Goal: Communication & Community: Answer question/provide support

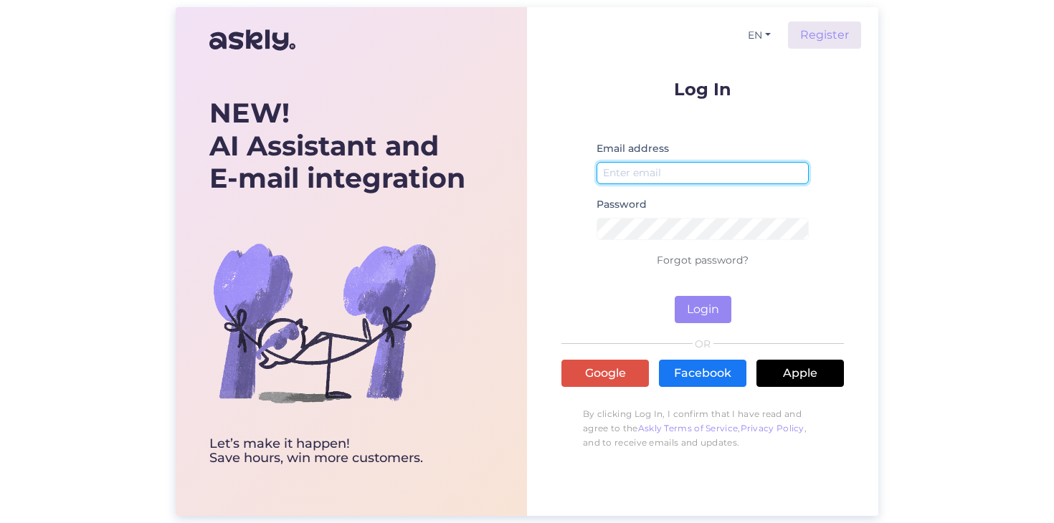
type input "[EMAIL_ADDRESS][DOMAIN_NAME]"
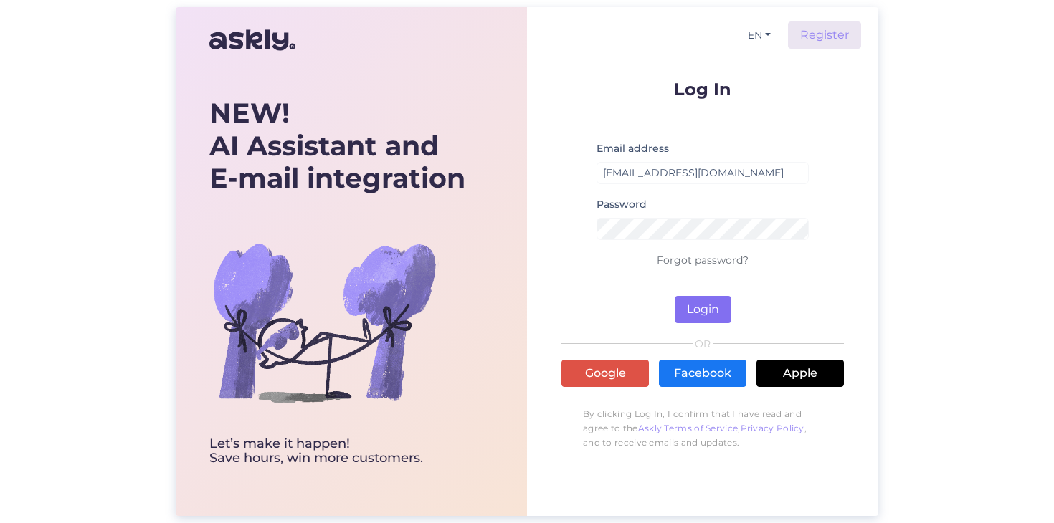
click at [702, 314] on button "Login" at bounding box center [702, 309] width 57 height 27
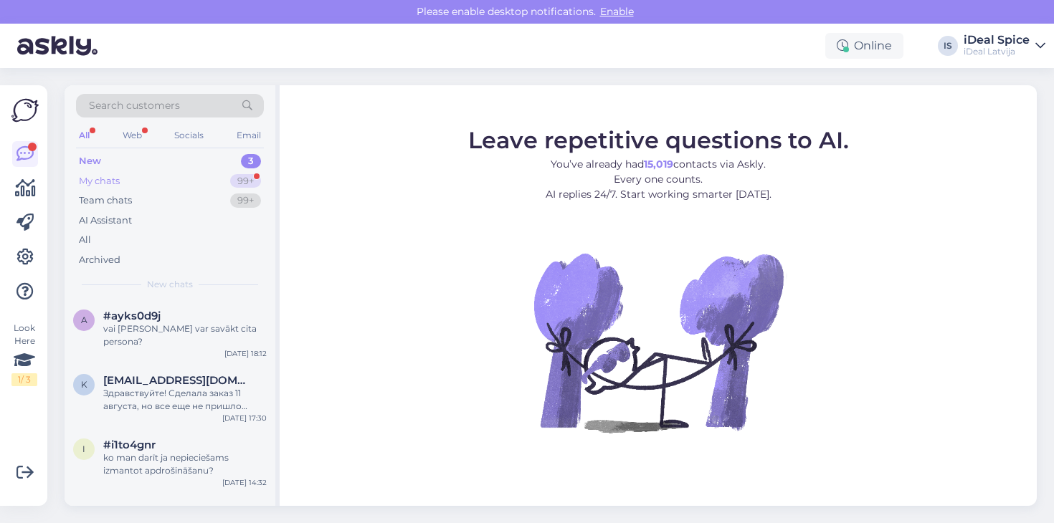
click at [166, 173] on div "My chats 99+" at bounding box center [170, 181] width 188 height 20
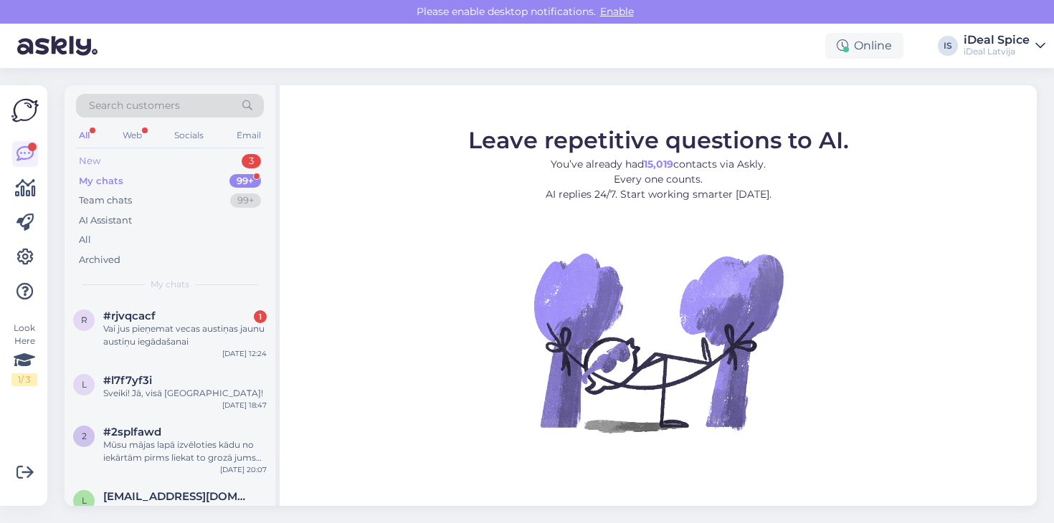
click at [180, 152] on div "New 3" at bounding box center [170, 161] width 188 height 20
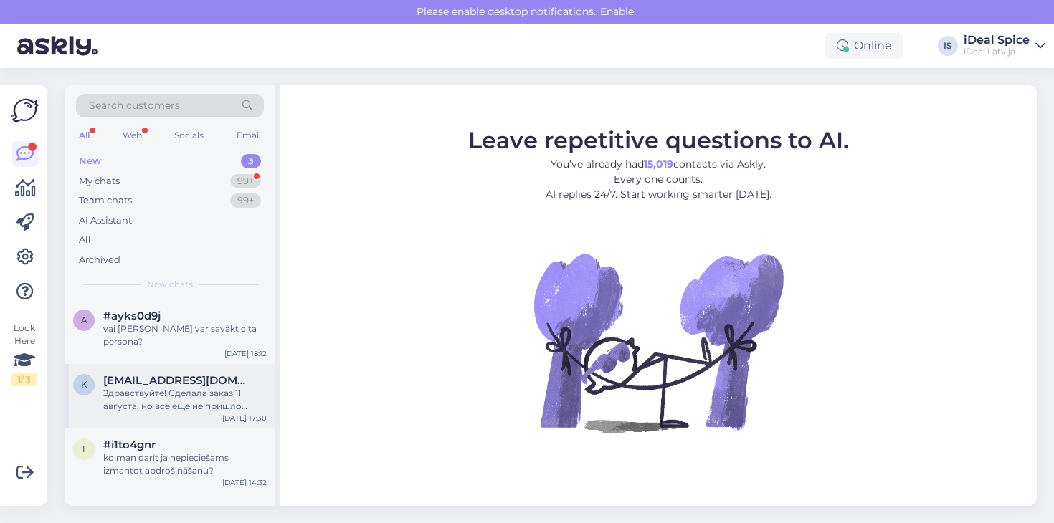
click at [254, 406] on div "Здравствуйте! Сделала заказ 11 августа, но все еще не пришло подтверждения от п…" at bounding box center [184, 400] width 163 height 26
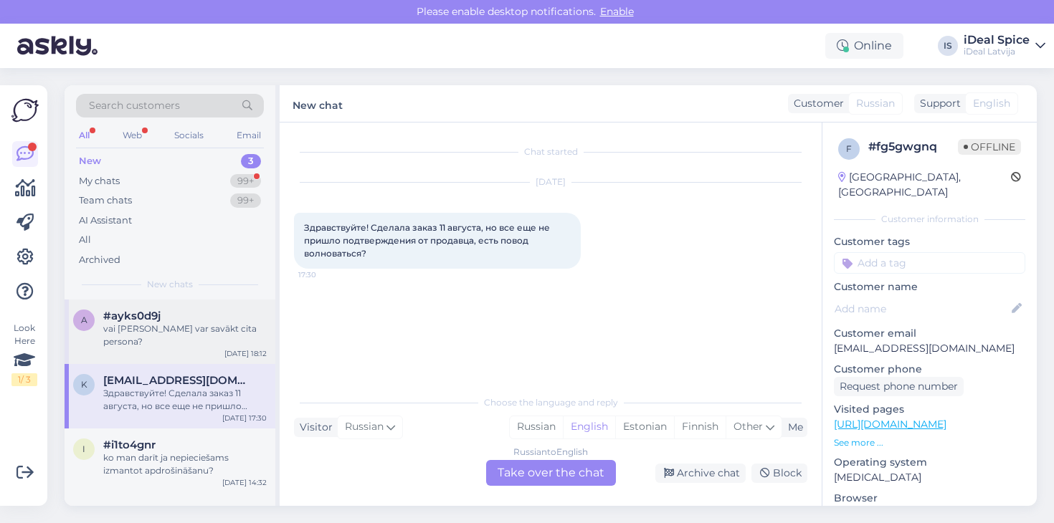
click at [196, 339] on div "vai [PERSON_NAME] var savākt cita persona?" at bounding box center [184, 336] width 163 height 26
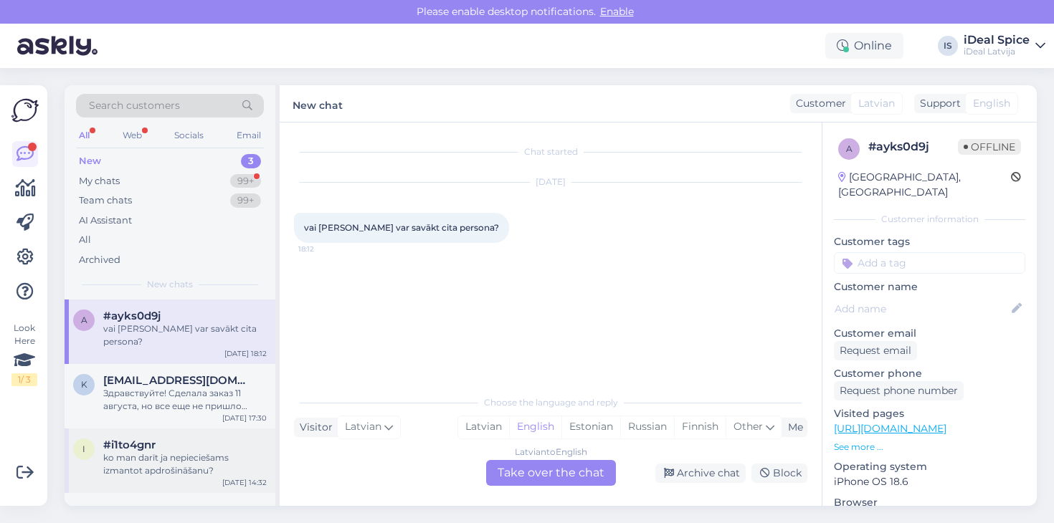
click at [226, 477] on div "[DATE] 14:32" at bounding box center [244, 482] width 44 height 11
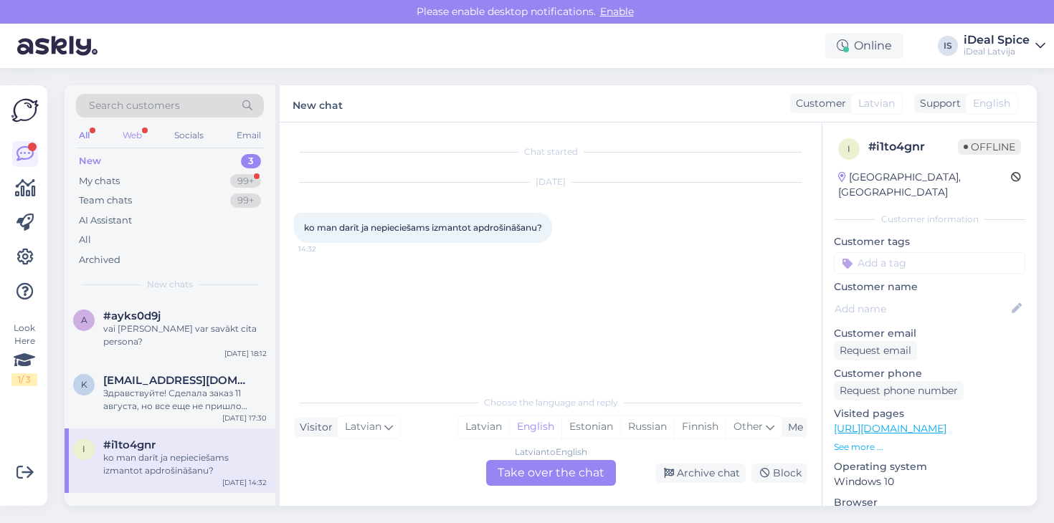
click at [139, 138] on div "Web" at bounding box center [132, 135] width 25 height 19
click at [172, 183] on div "My chats 99+" at bounding box center [170, 181] width 188 height 20
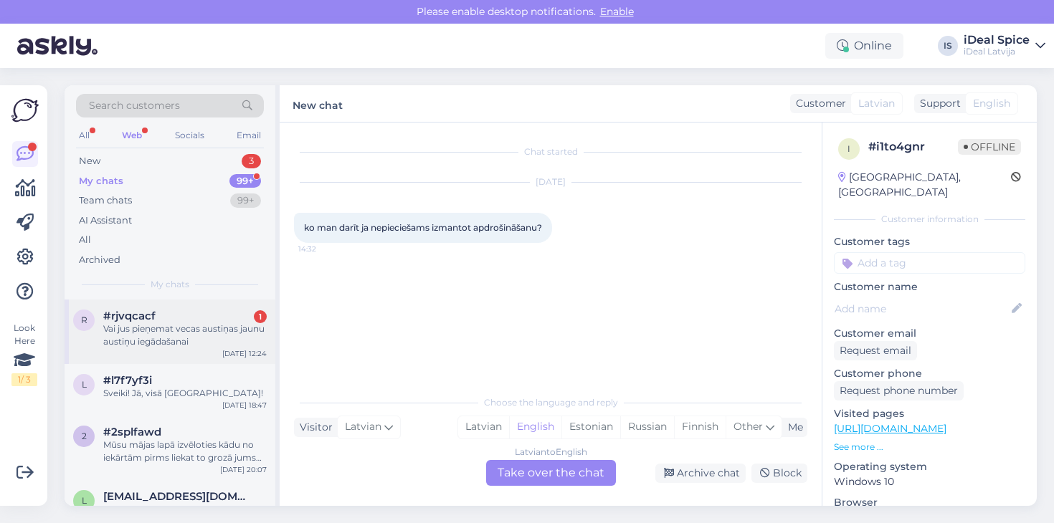
click at [201, 323] on div "Vai jus pieņemat vecas austiņas jaunu austiņu iegādašanai" at bounding box center [184, 336] width 163 height 26
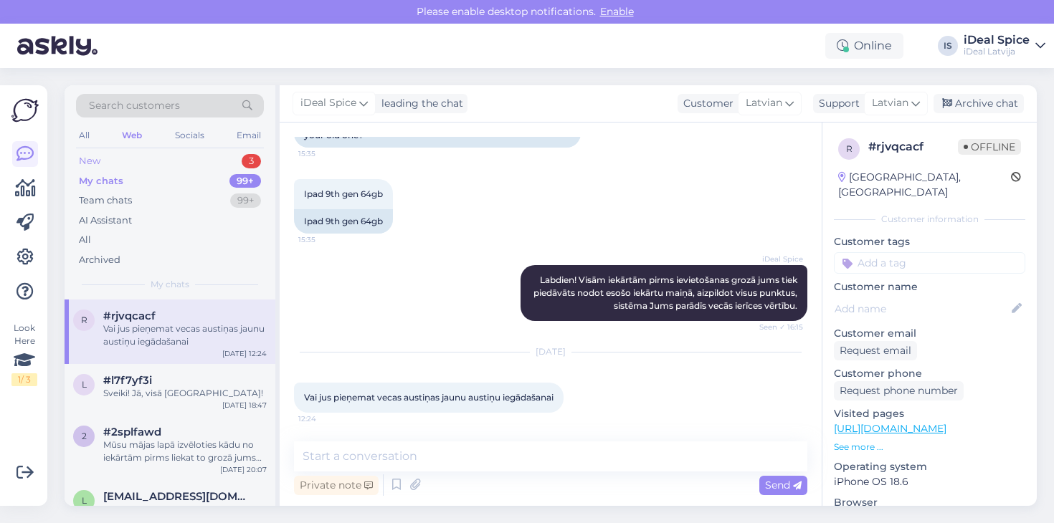
click at [201, 170] on div "New 3" at bounding box center [170, 161] width 188 height 20
